Goal: Obtain resource: Obtain resource

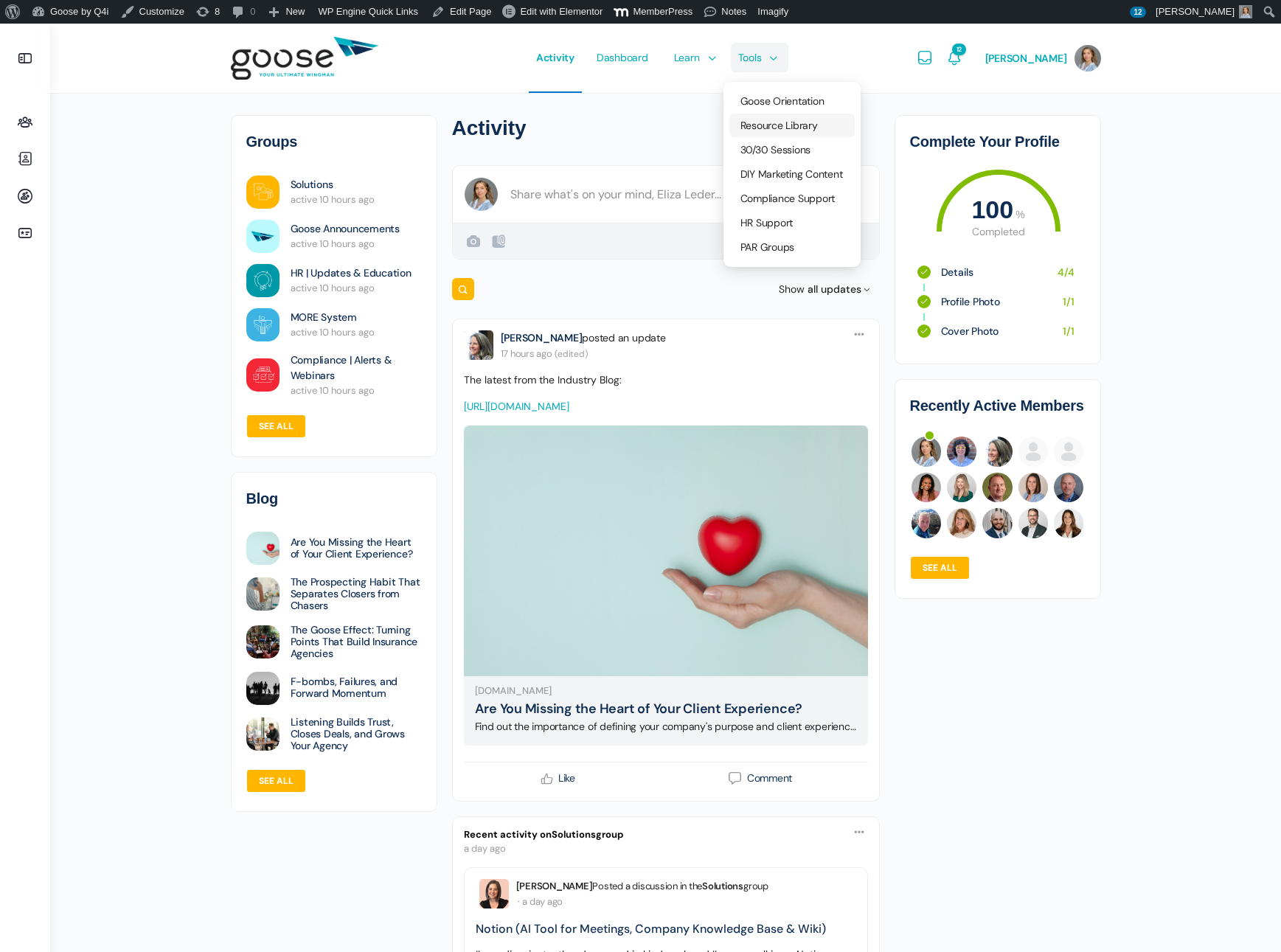
click at [775, 123] on span "Resource Library" at bounding box center [778, 125] width 77 height 13
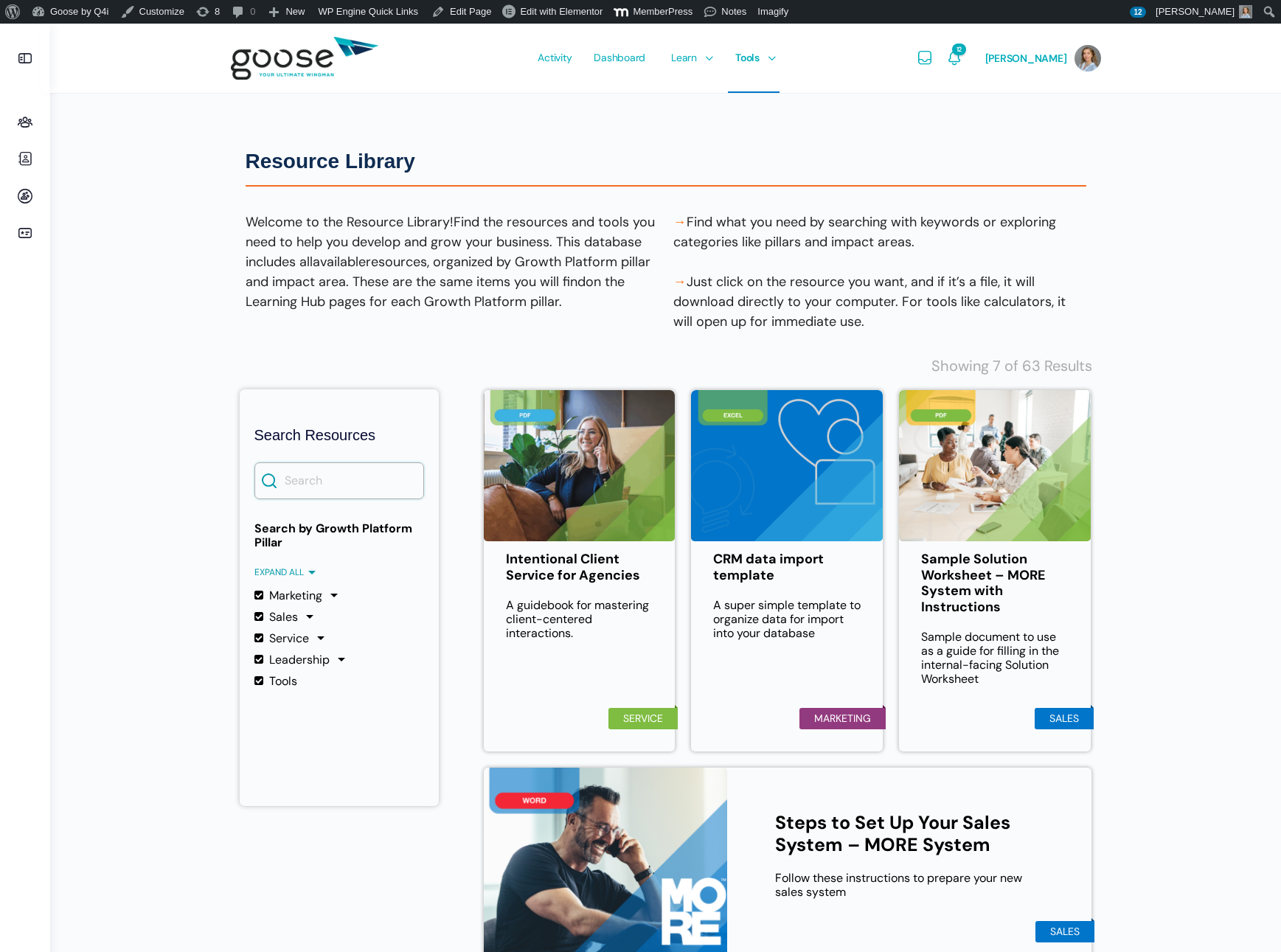
click at [346, 478] on input "Search" at bounding box center [339, 480] width 170 height 37
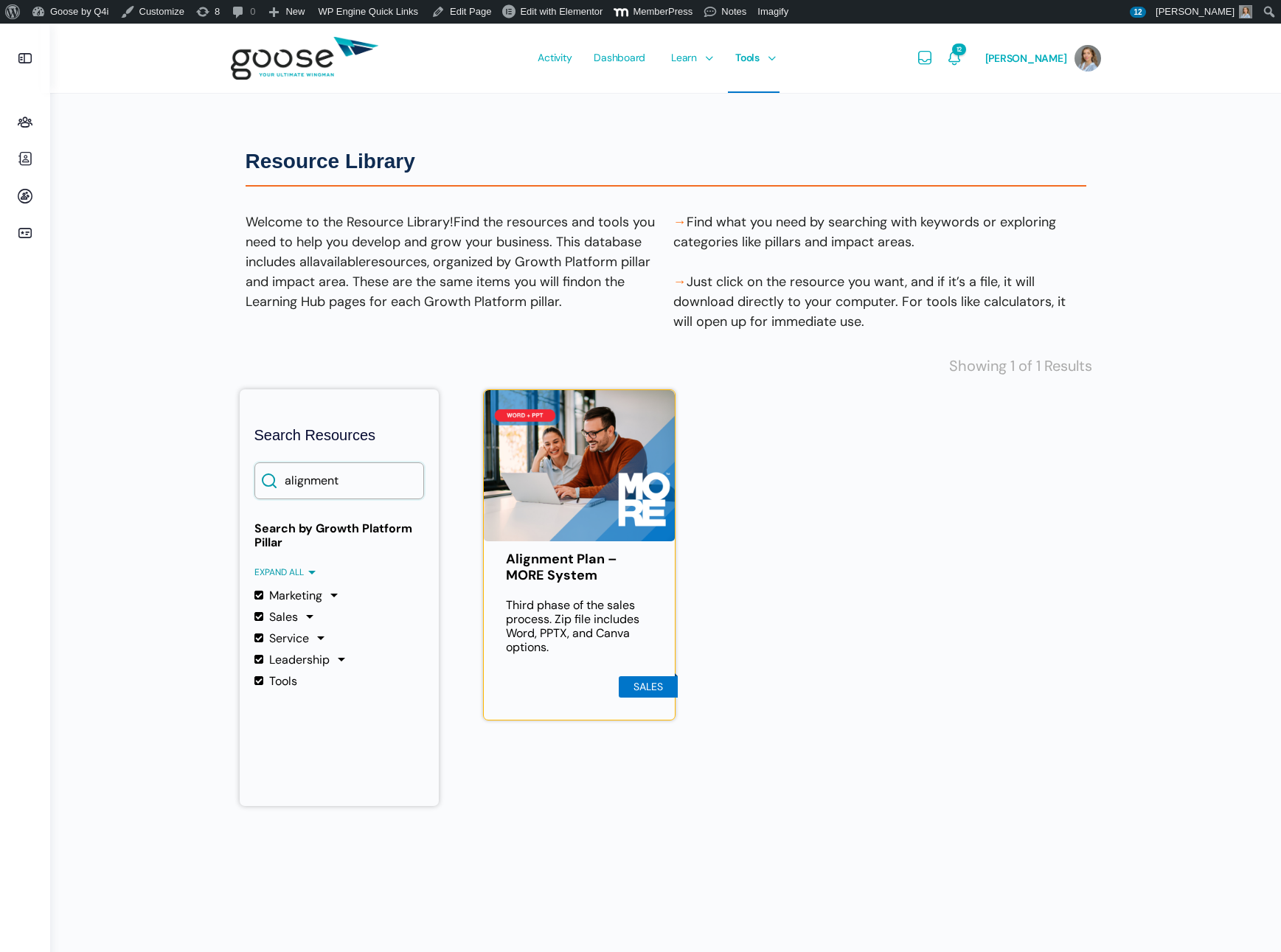
type input "alignment"
click at [592, 475] on img at bounding box center [579, 465] width 192 height 151
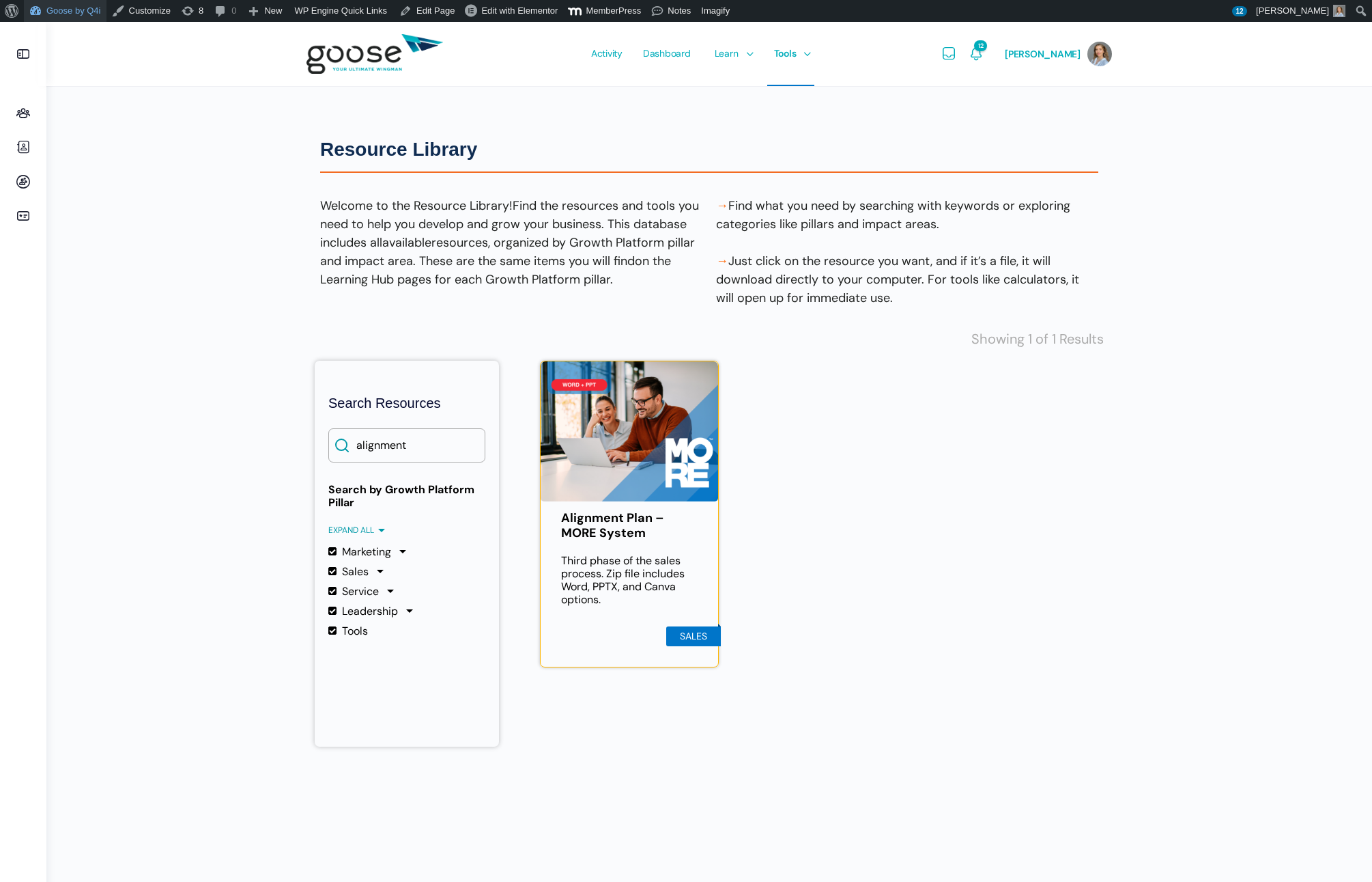
click at [56, 11] on link "Goose by Q4i" at bounding box center [65, 11] width 83 height 22
